Goal: Find specific page/section: Find specific page/section

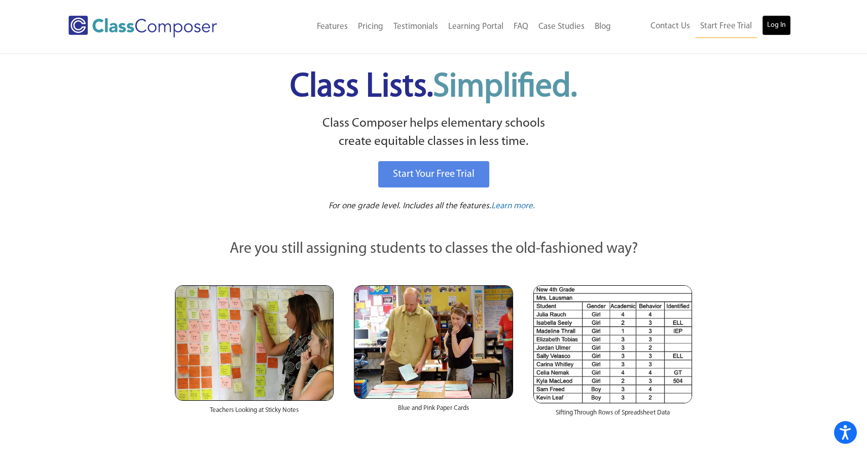
click at [770, 21] on link "Log In" at bounding box center [776, 25] width 29 height 20
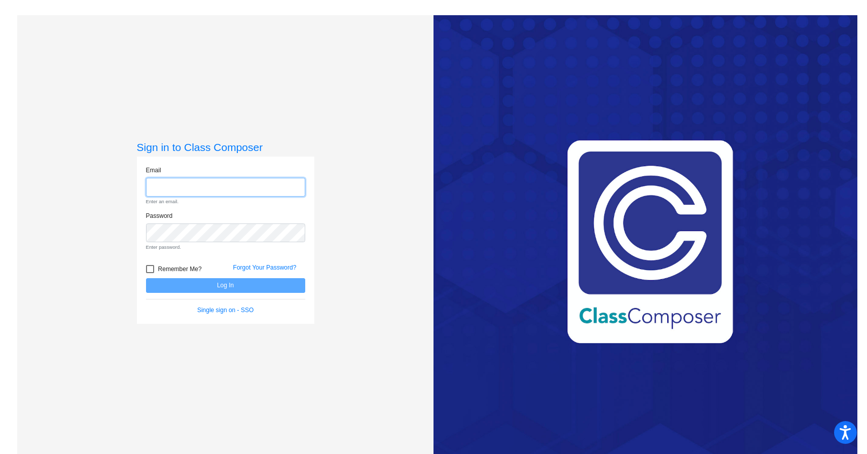
type input "[EMAIL_ADDRESS][DOMAIN_NAME]"
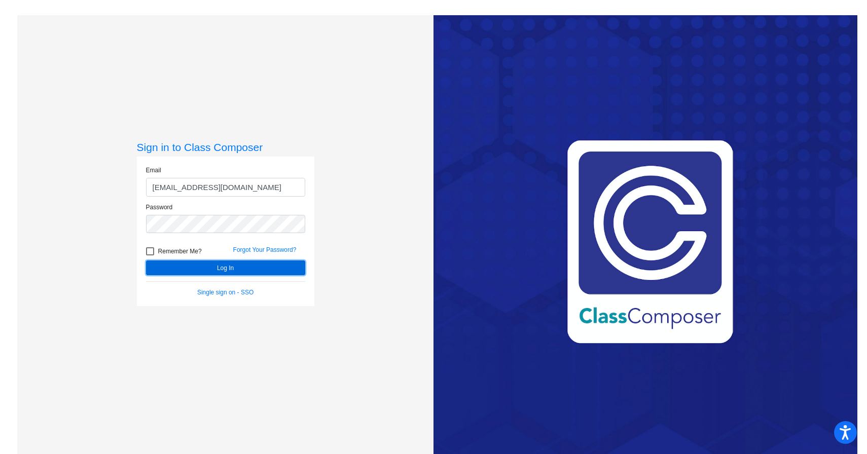
click at [247, 263] on button "Log In" at bounding box center [225, 268] width 159 height 15
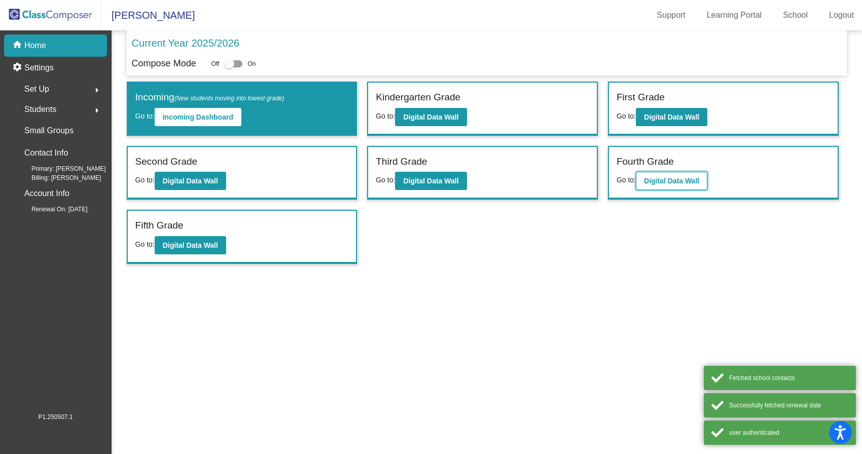
click at [687, 184] on b "Digital Data Wall" at bounding box center [671, 181] width 55 height 8
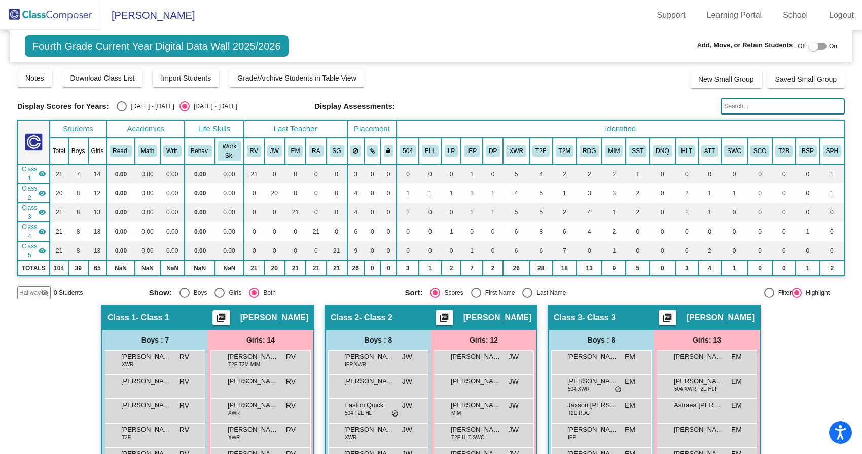
click at [142, 106] on div "2024 - 2025" at bounding box center [151, 106] width 48 height 9
click at [122, 112] on input "2024 - 2025" at bounding box center [121, 112] width 1 height 1
radio input "true"
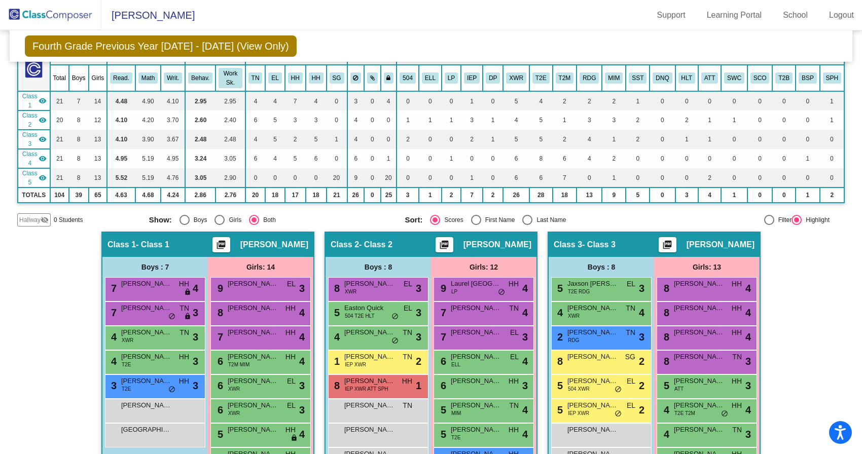
scroll to position [67, 0]
